Goal: Information Seeking & Learning: Stay updated

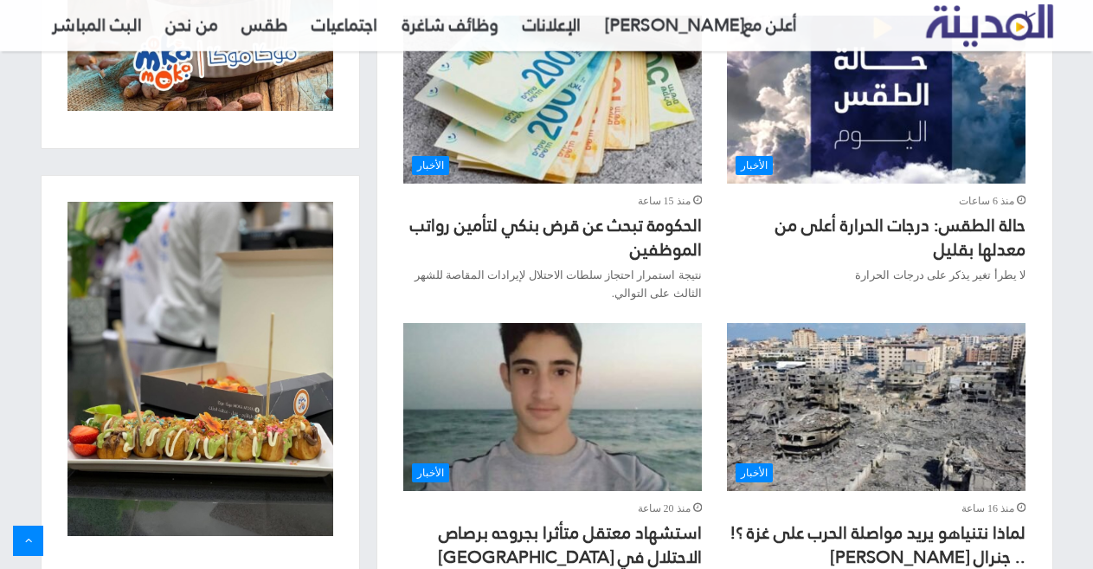
scroll to position [1298, 0]
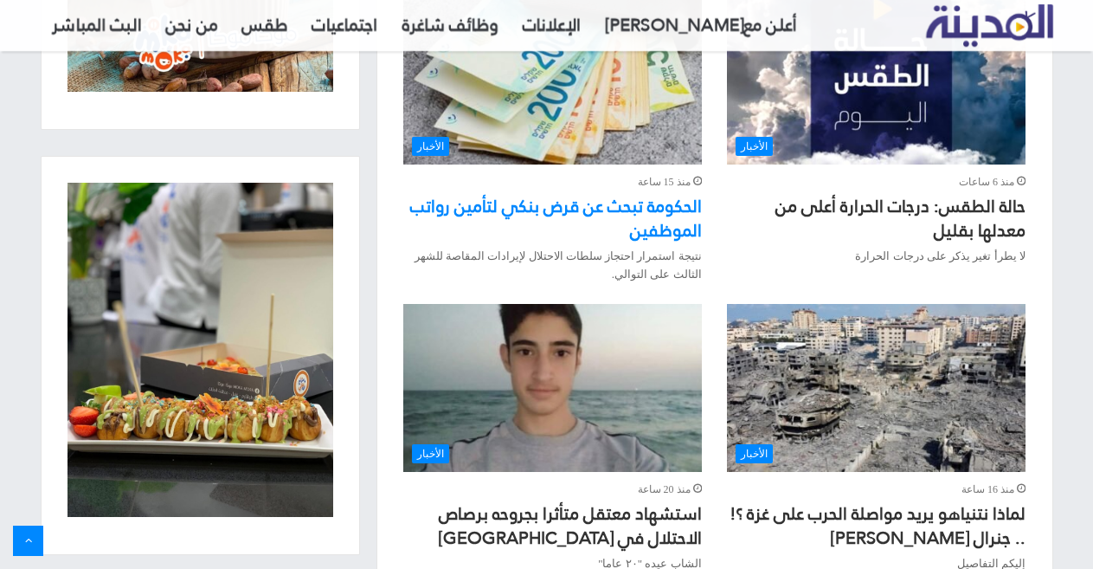
click at [579, 212] on link "الحكومة تبحث عن قرض بنكي لتأمين رواتب الموظفين" at bounding box center [556, 218] width 292 height 57
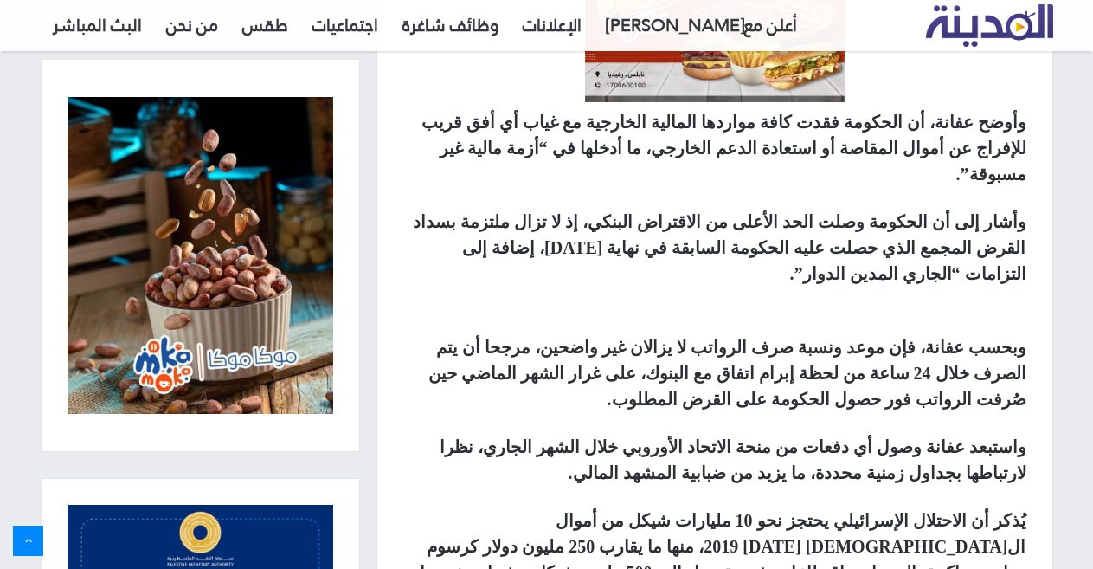
scroll to position [932, 0]
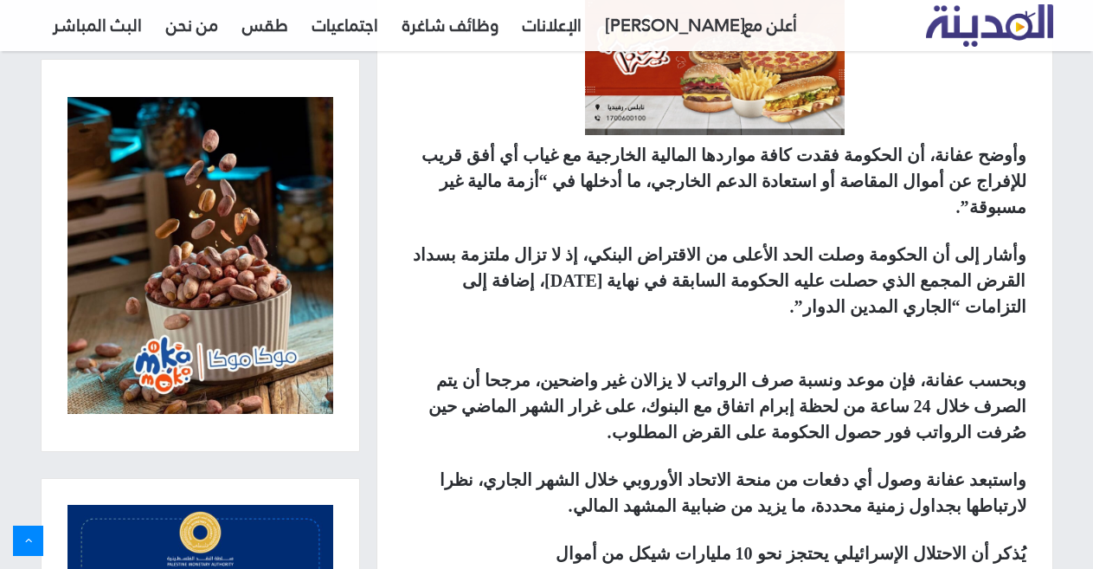
drag, startPoint x: 669, startPoint y: 126, endPoint x: 680, endPoint y: 116, distance: 15.3
drag, startPoint x: 680, startPoint y: 116, endPoint x: 696, endPoint y: 72, distance: 46.8
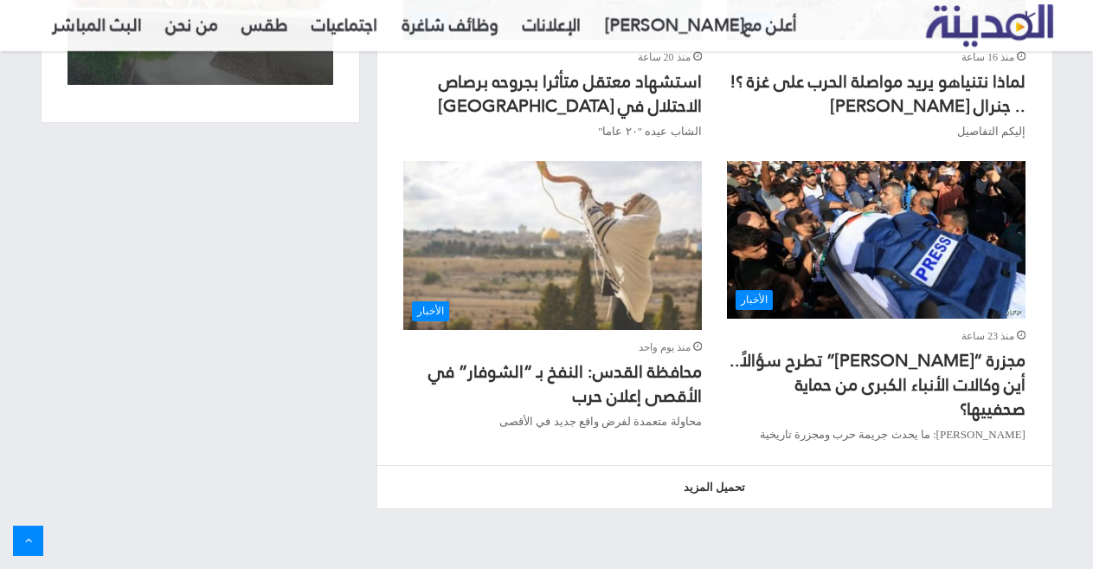
scroll to position [1798, 0]
